Goal: Use online tool/utility: Utilize a website feature to perform a specific function

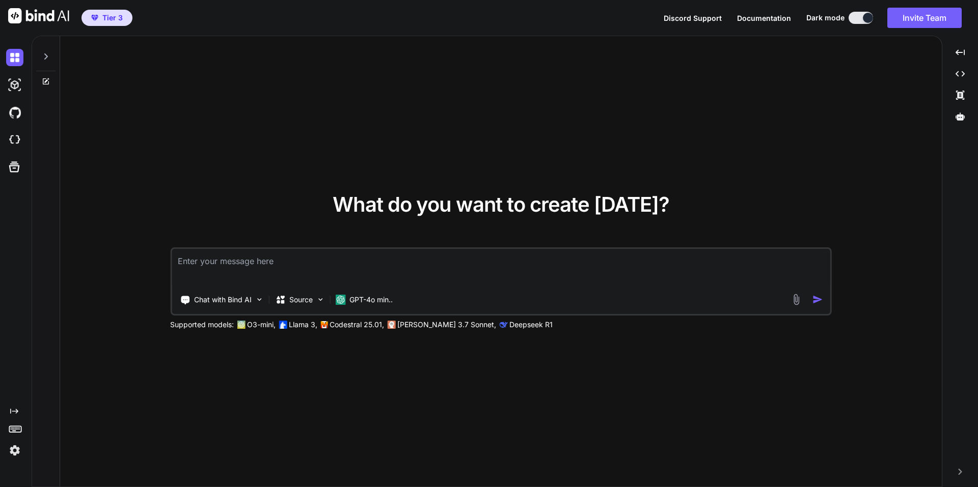
click at [43, 57] on icon at bounding box center [46, 56] width 8 height 8
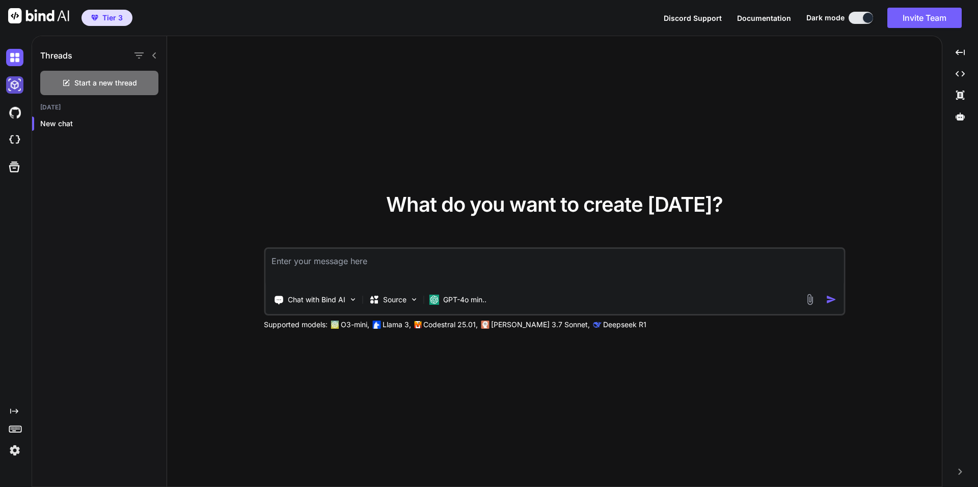
click at [16, 88] on img at bounding box center [14, 84] width 17 height 17
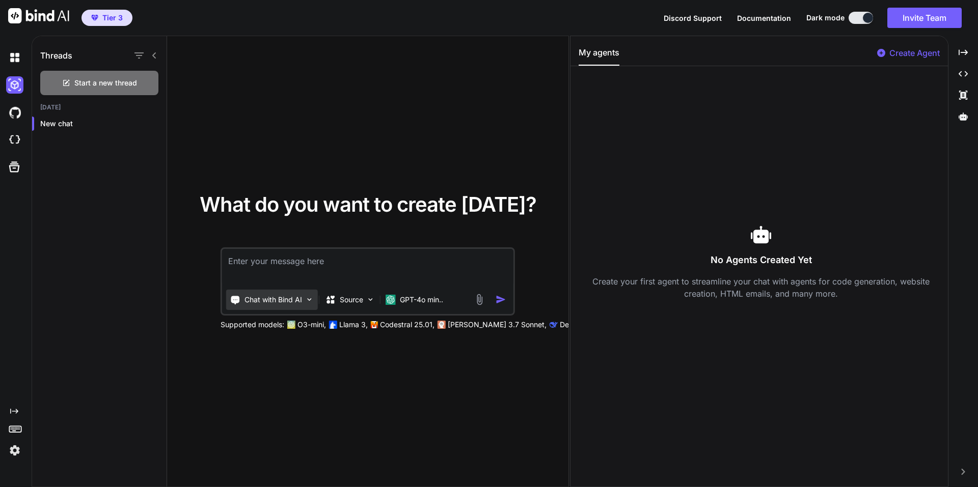
click at [307, 302] on img at bounding box center [309, 299] width 9 height 9
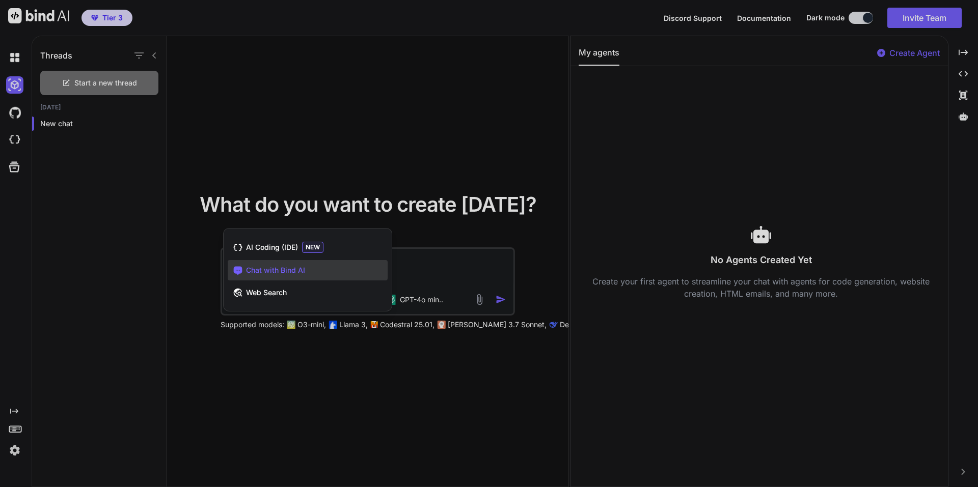
click at [359, 382] on div at bounding box center [489, 243] width 978 height 487
type textarea "x"
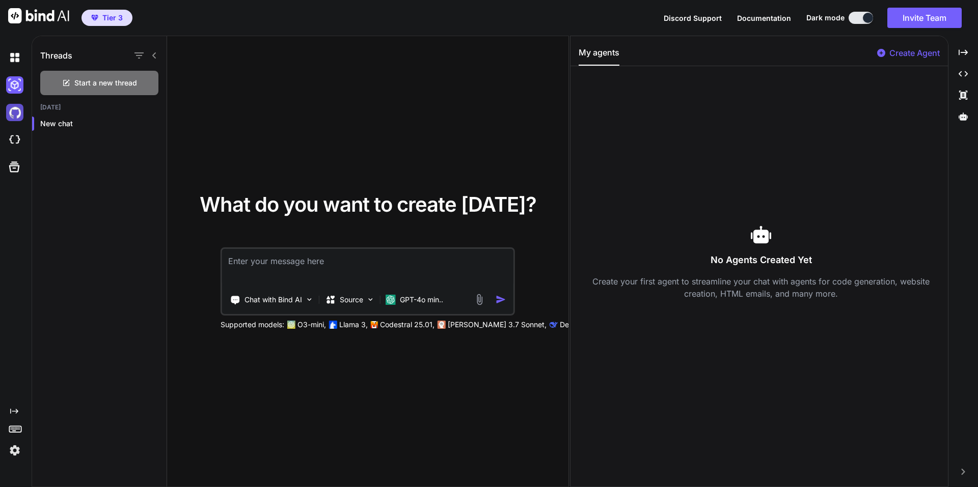
click at [16, 108] on img at bounding box center [14, 112] width 17 height 17
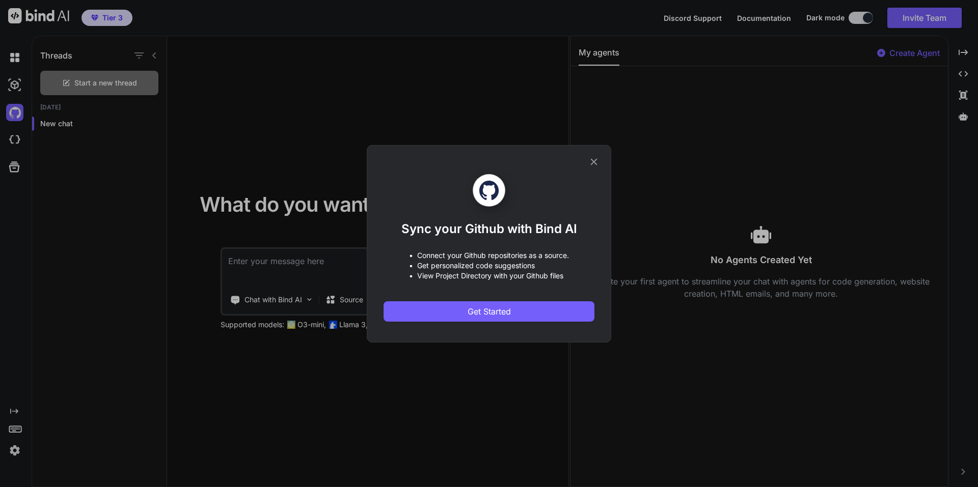
click at [23, 136] on div "Sync your Github with Bind AI • Connect your Github repositories as a source. •…" at bounding box center [489, 243] width 978 height 487
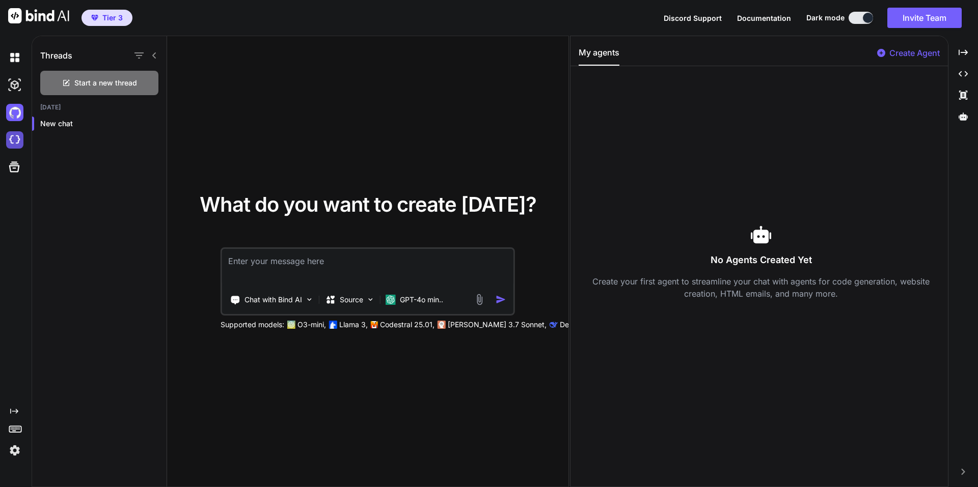
click at [20, 143] on img at bounding box center [14, 139] width 17 height 17
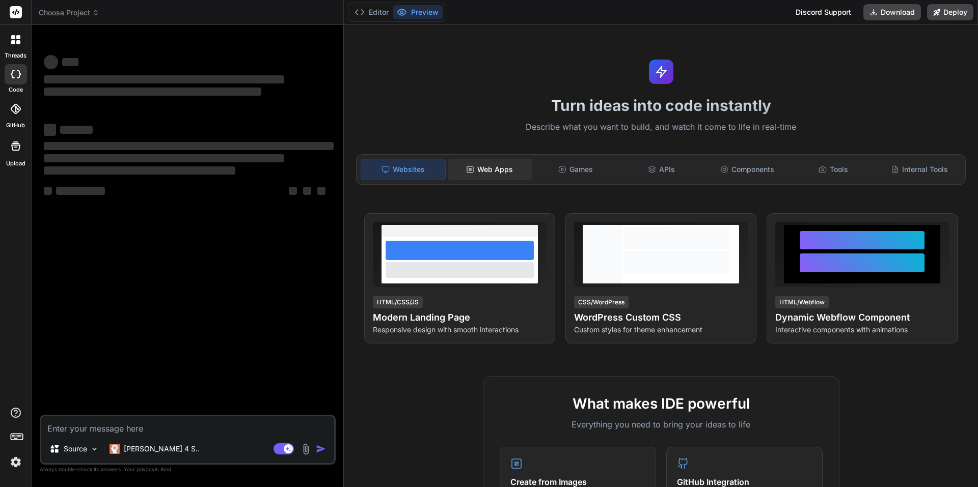
click at [497, 169] on div "Web Apps" at bounding box center [490, 169] width 84 height 21
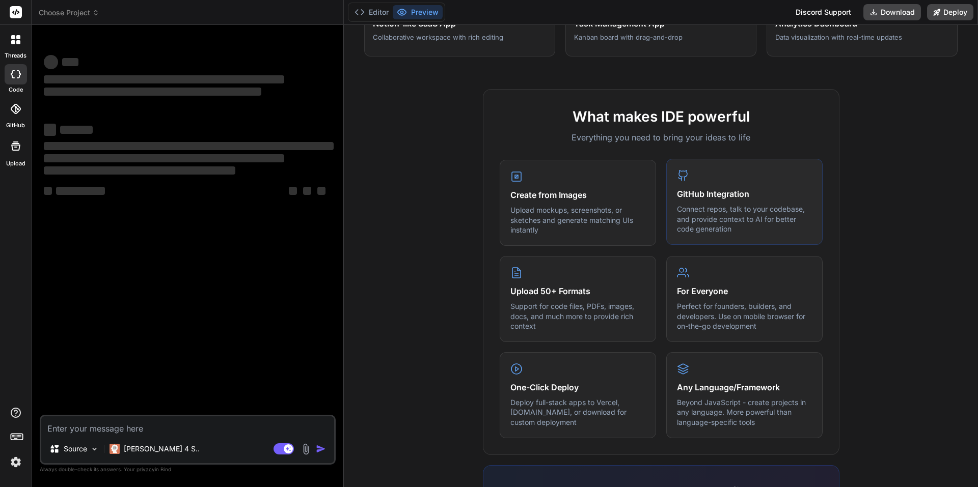
scroll to position [306, 0]
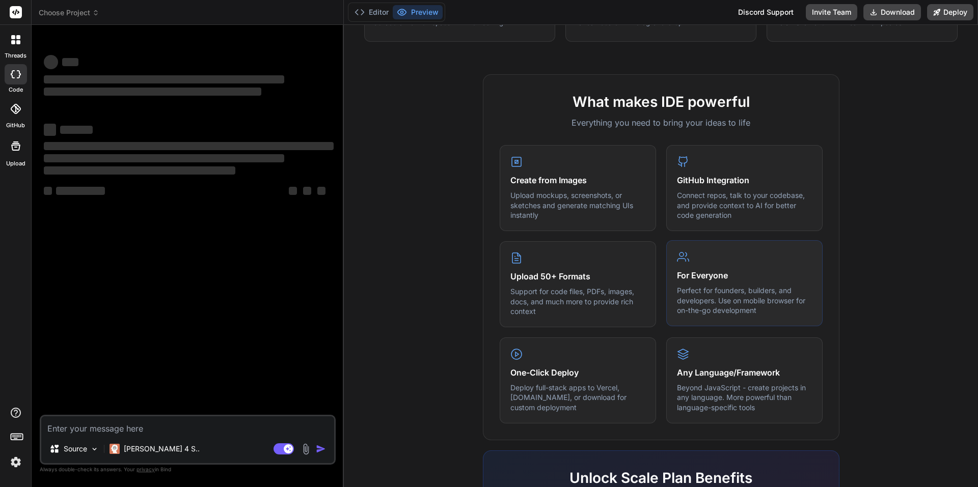
type textarea "x"
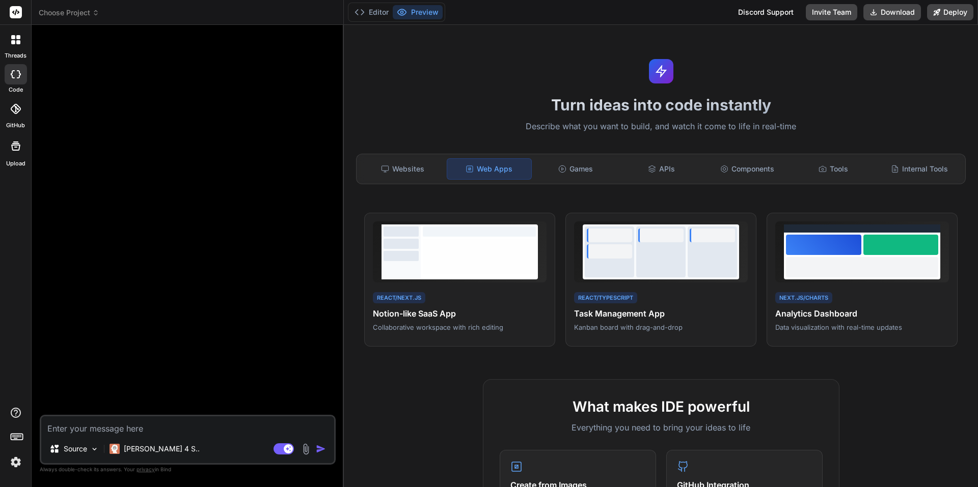
scroll to position [0, 0]
click at [584, 166] on div "Games" at bounding box center [576, 169] width 84 height 21
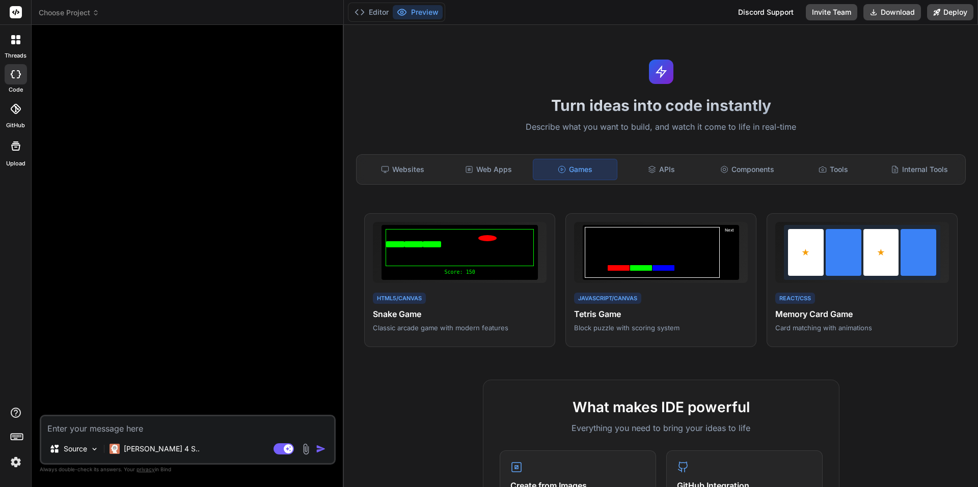
click at [668, 182] on div "Websites Web Apps Games APIs Components Tools Internal Tools" at bounding box center [661, 169] width 610 height 31
click at [664, 176] on div "APIs" at bounding box center [661, 169] width 84 height 21
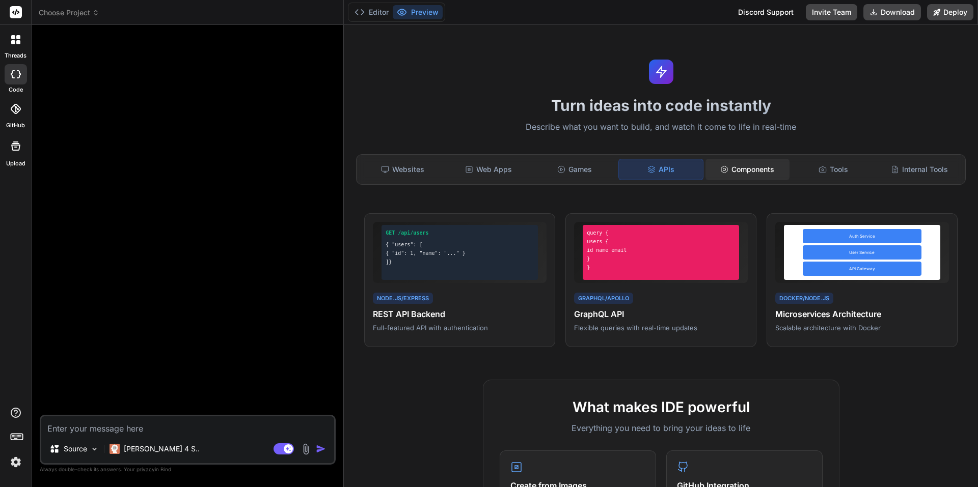
click at [747, 176] on div "Components" at bounding box center [747, 169] width 84 height 21
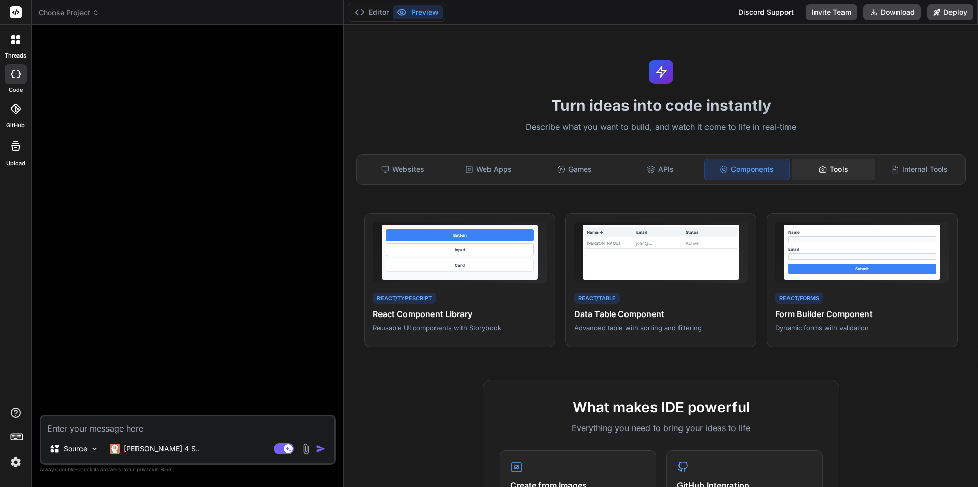
click at [815, 177] on div "Tools" at bounding box center [833, 169] width 84 height 21
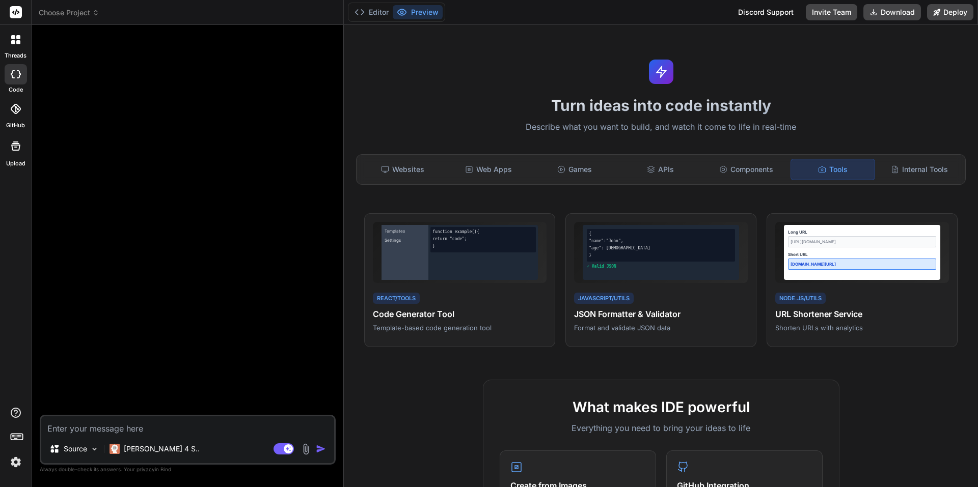
click at [394, 184] on div "Websites Web Apps Games APIs Components Tools Internal Tools" at bounding box center [661, 169] width 610 height 31
click at [412, 177] on div "Websites" at bounding box center [403, 169] width 84 height 21
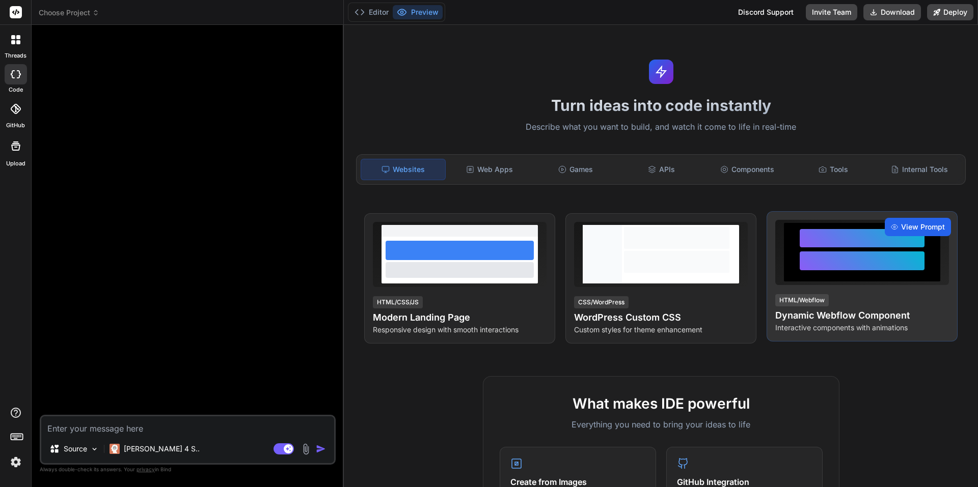
click at [901, 226] on span "View Prompt" at bounding box center [923, 227] width 44 height 10
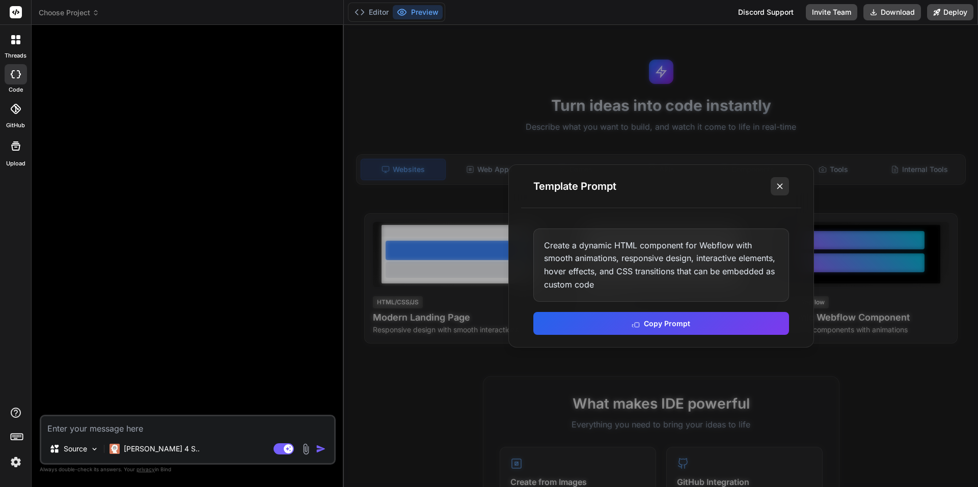
click at [780, 190] on icon at bounding box center [780, 186] width 10 height 10
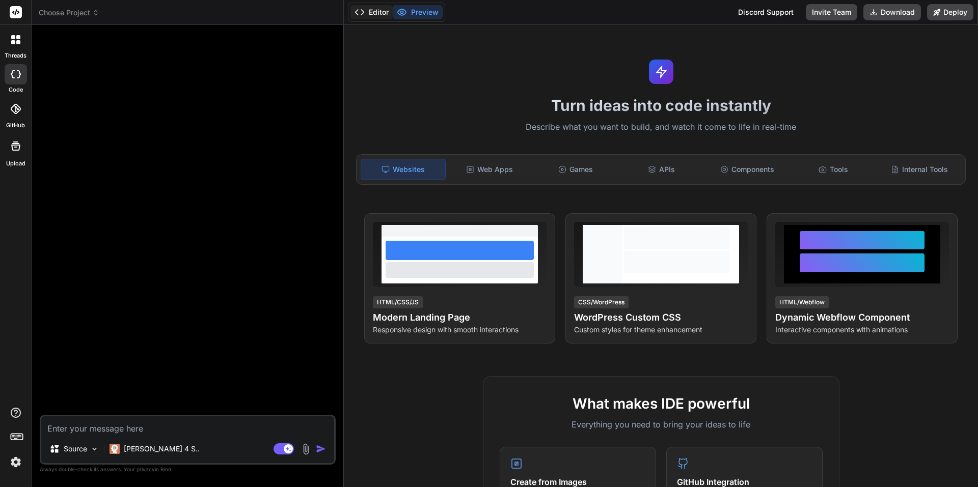
click at [372, 11] on button "Editor" at bounding box center [371, 12] width 42 height 14
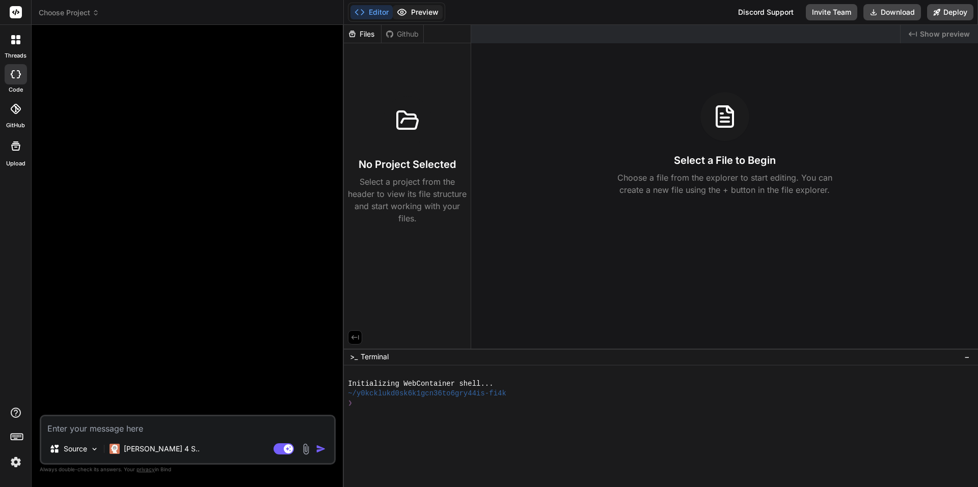
click at [423, 11] on button "Preview" at bounding box center [418, 12] width 50 height 14
